Goal: Information Seeking & Learning: Learn about a topic

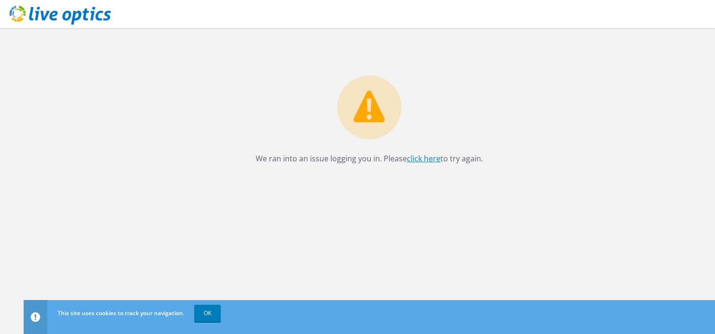
click at [422, 161] on link "click here" at bounding box center [424, 158] width 34 height 10
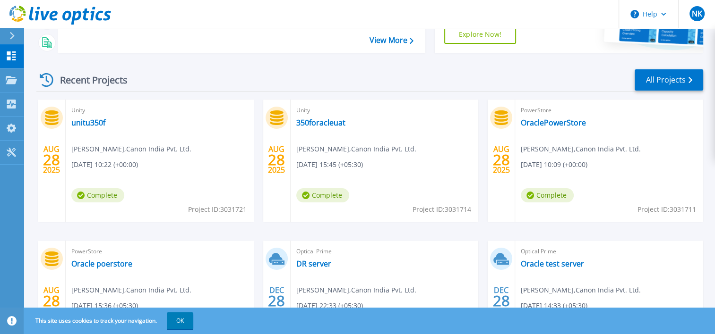
scroll to position [113, 0]
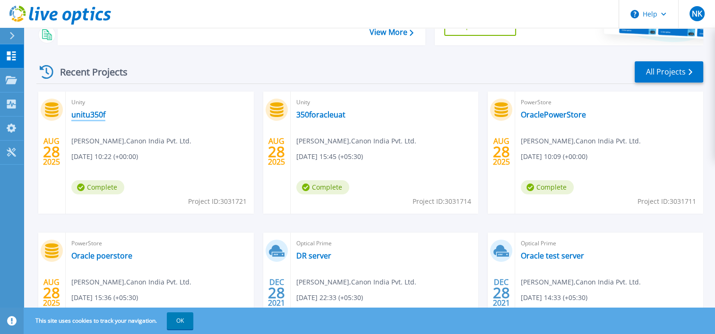
click at [94, 118] on link "unitu350f" at bounding box center [88, 114] width 34 height 9
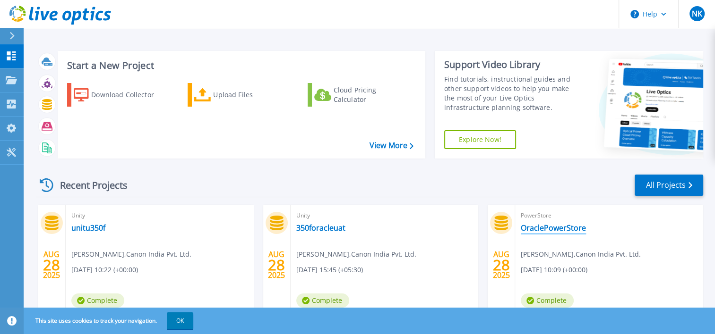
click at [557, 227] on link "OraclePowerStore" at bounding box center [552, 227] width 65 height 9
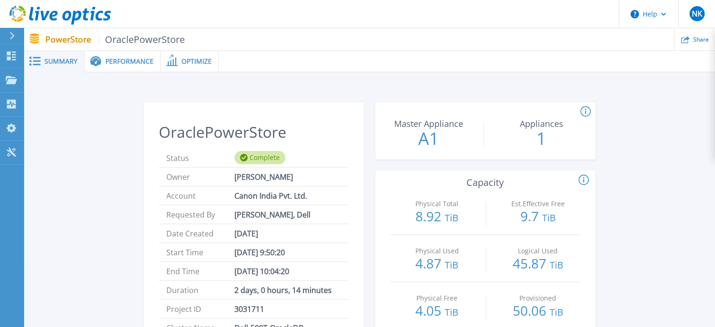
click at [119, 61] on span "Performance" at bounding box center [129, 61] width 48 height 7
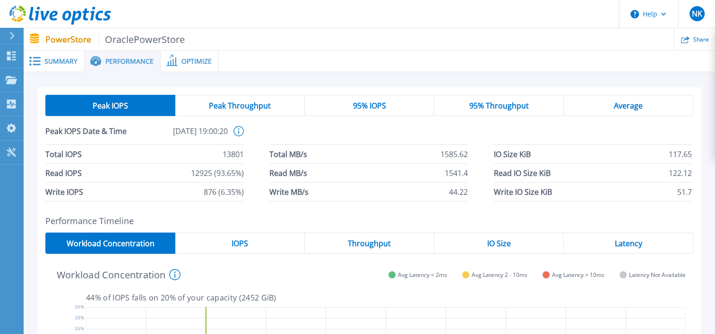
click at [195, 59] on span "Optimize" at bounding box center [196, 61] width 30 height 7
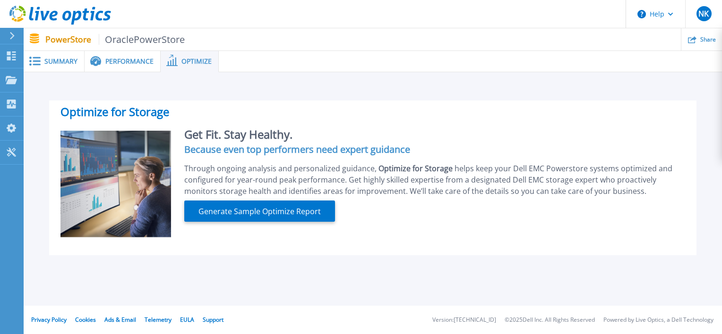
click at [59, 62] on span "Summary" at bounding box center [60, 61] width 33 height 7
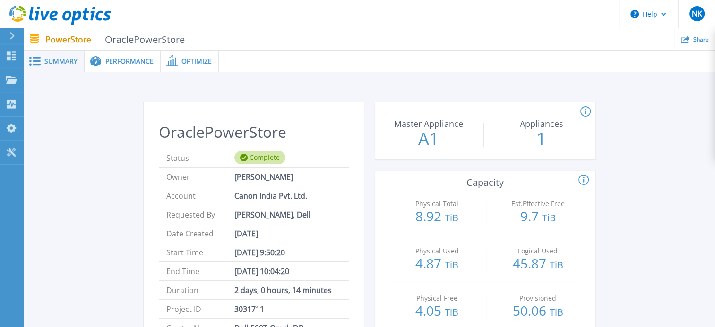
click at [33, 64] on icon at bounding box center [34, 61] width 11 height 9
click at [138, 61] on span "Performance" at bounding box center [129, 61] width 48 height 7
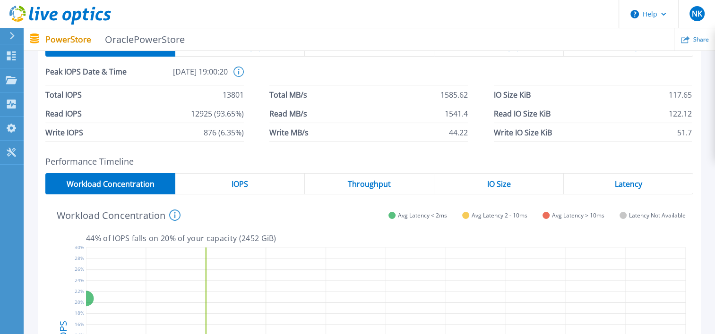
scroll to position [60, 0]
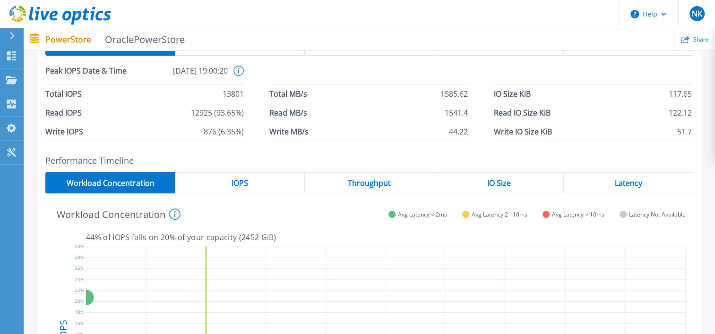
click at [141, 39] on span "OraclePowerStore" at bounding box center [142, 39] width 86 height 11
click at [72, 36] on p "PowerStore OraclePowerStore" at bounding box center [115, 39] width 140 height 11
click at [124, 179] on span "Workload Concentration" at bounding box center [110, 183] width 88 height 8
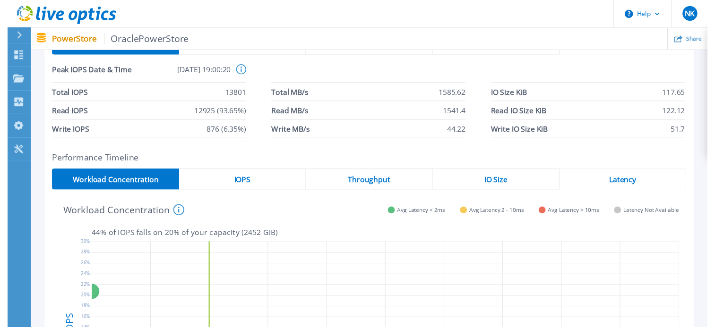
scroll to position [0, 0]
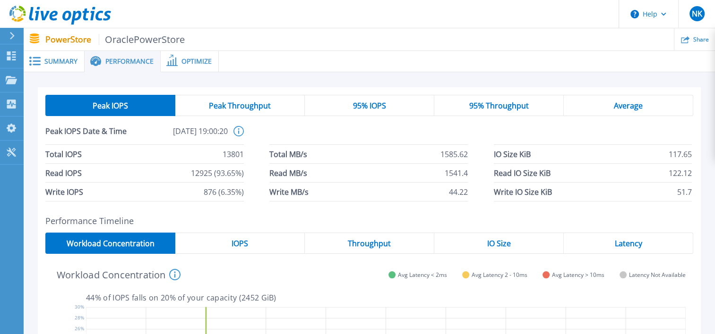
click at [197, 63] on span "Optimize" at bounding box center [196, 61] width 30 height 7
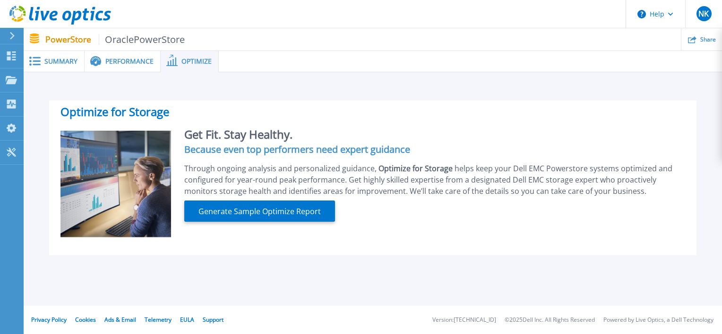
click at [127, 65] on span "Performance" at bounding box center [129, 61] width 48 height 7
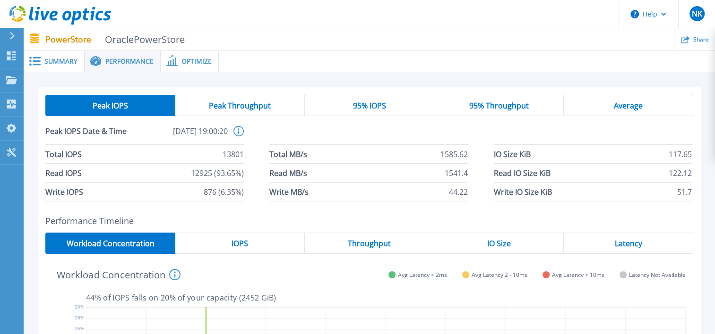
click at [133, 39] on span "OraclePowerStore" at bounding box center [142, 39] width 86 height 11
click at [58, 59] on span "Summary" at bounding box center [60, 61] width 33 height 7
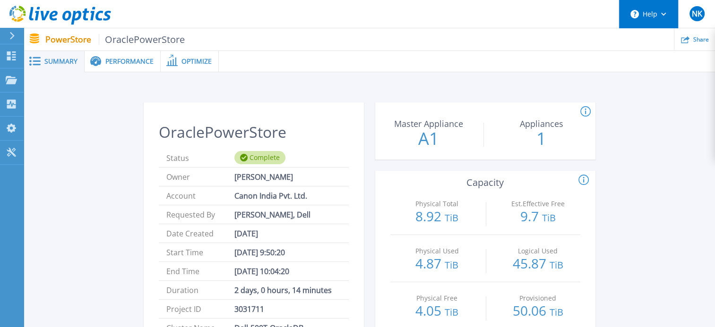
click at [661, 15] on icon at bounding box center [663, 14] width 5 height 3
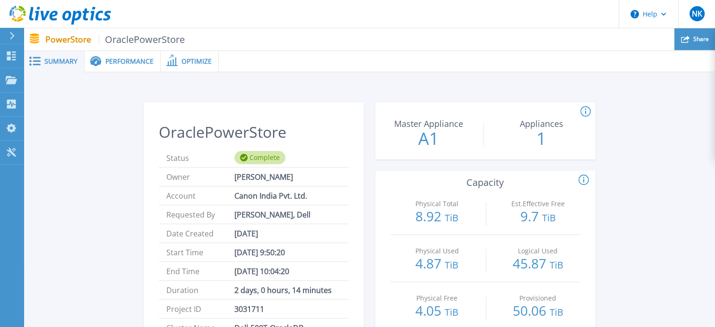
click at [686, 38] on icon at bounding box center [685, 39] width 9 height 7
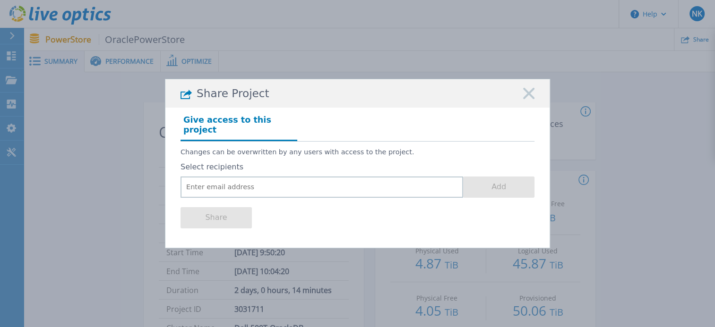
click at [533, 99] on icon at bounding box center [528, 93] width 11 height 11
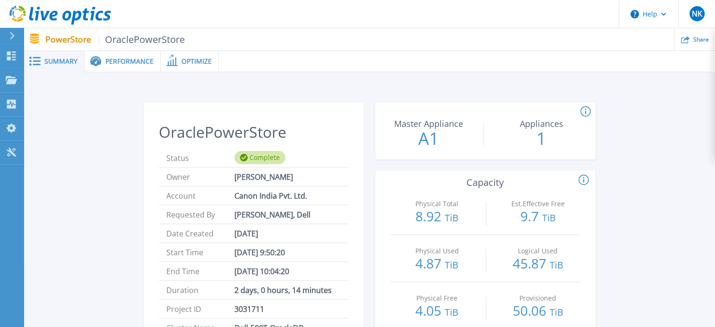
click at [194, 60] on span "Optimize" at bounding box center [196, 61] width 30 height 7
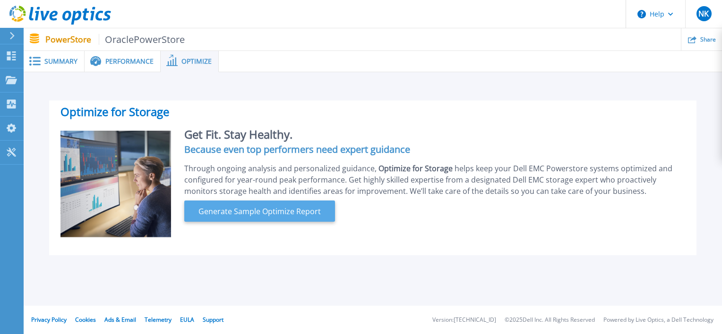
click at [222, 206] on span "Generate Sample Optimize Report" at bounding box center [260, 211] width 130 height 11
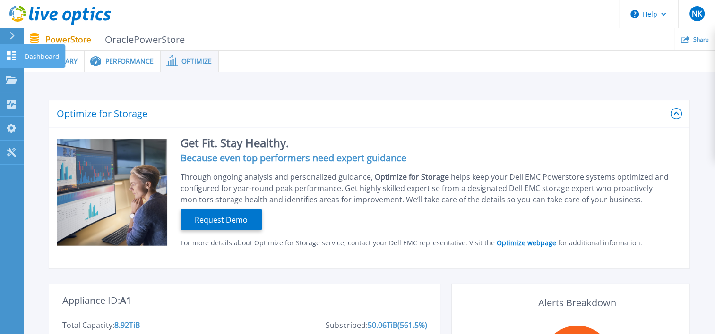
click at [32, 59] on p "Dashboard" at bounding box center [42, 56] width 35 height 25
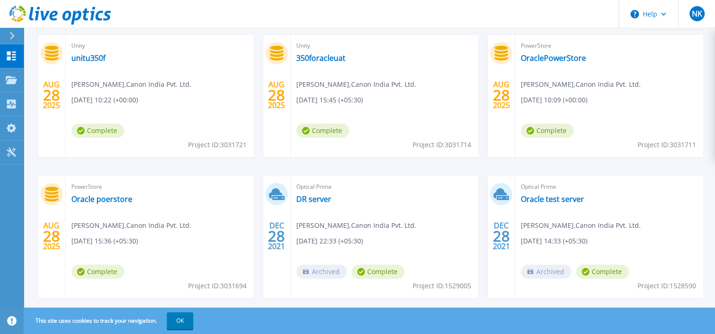
scroll to position [189, 0]
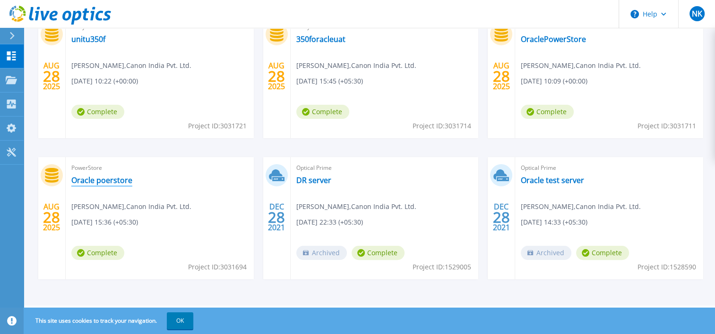
click at [108, 182] on link "Oracle poerstore" at bounding box center [101, 180] width 61 height 9
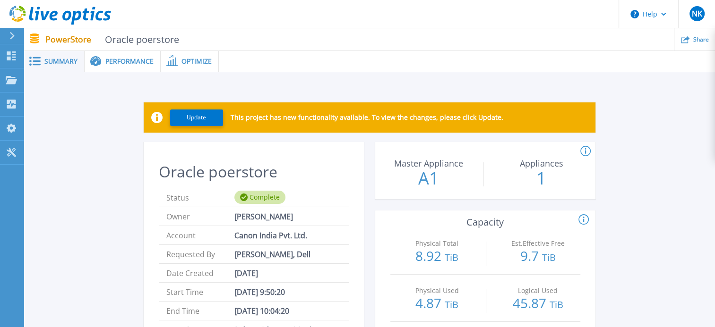
click at [132, 60] on span "Performance" at bounding box center [129, 61] width 48 height 7
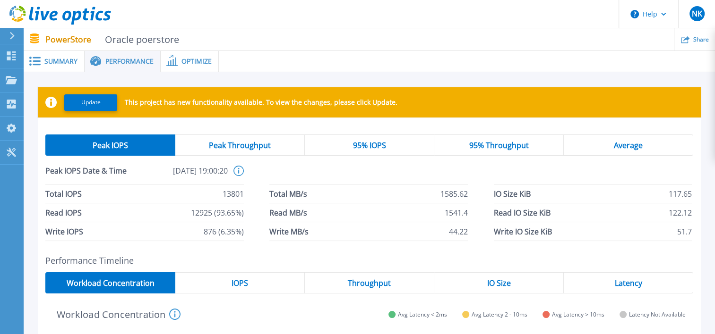
click at [205, 142] on div "Peak Throughput" at bounding box center [239, 145] width 129 height 21
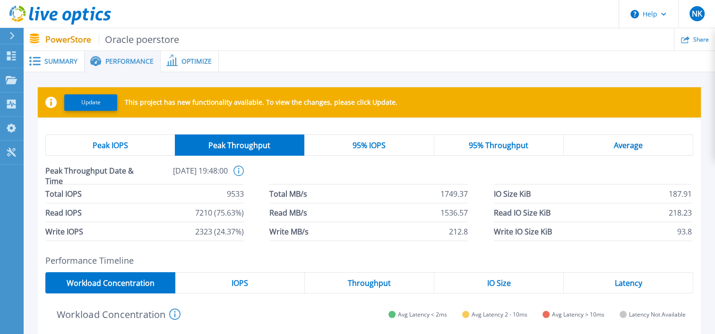
click at [376, 153] on div "95% IOPS" at bounding box center [368, 145] width 129 height 21
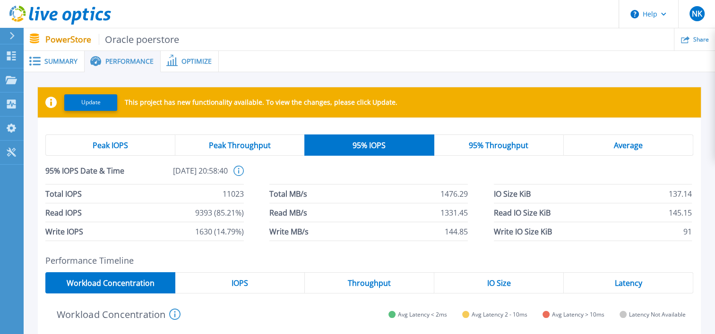
click at [506, 138] on div "95% Throughput" at bounding box center [498, 145] width 129 height 21
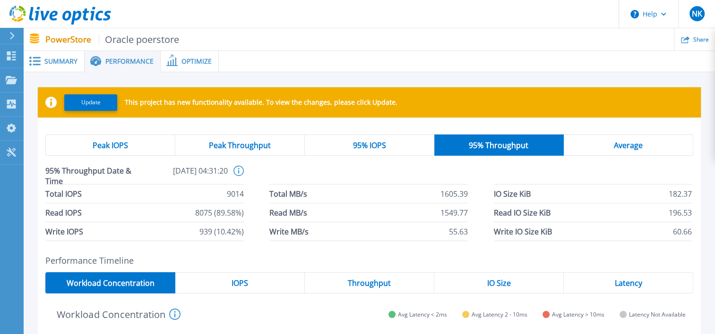
click at [657, 142] on div "Average" at bounding box center [627, 145] width 129 height 21
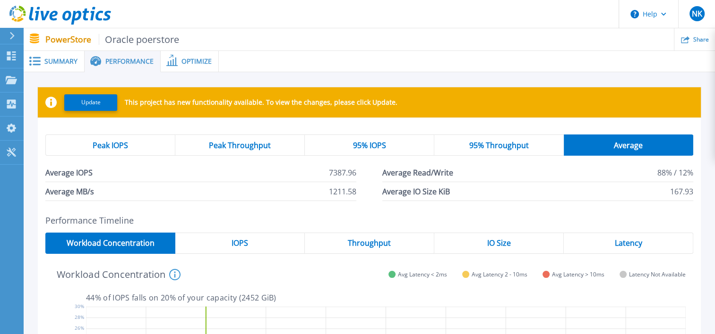
click at [129, 42] on span "Oracle poerstore" at bounding box center [139, 39] width 81 height 11
drag, startPoint x: 129, startPoint y: 42, endPoint x: 211, endPoint y: 62, distance: 83.9
click at [211, 62] on div "Optimize" at bounding box center [190, 61] width 58 height 21
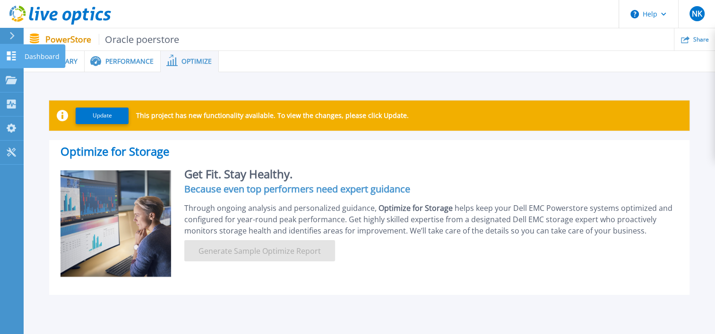
click at [26, 60] on p "Dashboard" at bounding box center [42, 56] width 35 height 25
